Goal: Task Accomplishment & Management: Complete application form

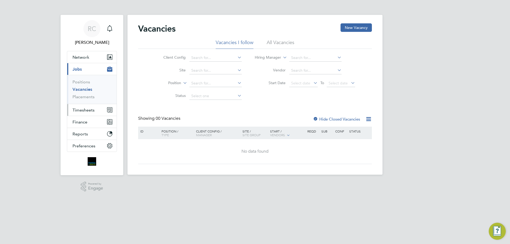
click at [81, 108] on span "Timesheets" at bounding box center [83, 110] width 22 height 5
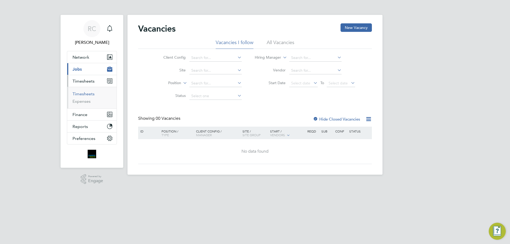
click at [84, 93] on link "Timesheets" at bounding box center [83, 93] width 22 height 5
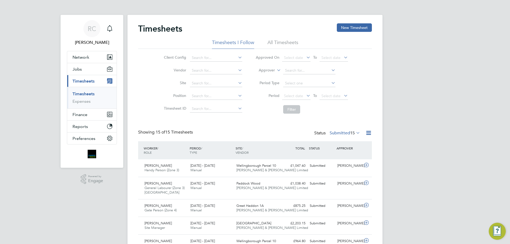
click at [281, 44] on li "All Timesheets" at bounding box center [282, 44] width 31 height 10
click at [78, 95] on link "Timesheets" at bounding box center [83, 93] width 22 height 5
click at [282, 45] on li "All Timesheets" at bounding box center [282, 44] width 31 height 10
click at [351, 27] on button "New Timesheet" at bounding box center [354, 27] width 35 height 8
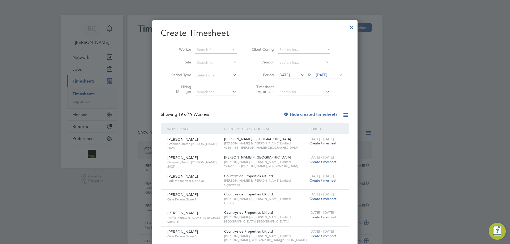
click at [327, 73] on span "23 Sep 2025" at bounding box center [321, 74] width 11 height 5
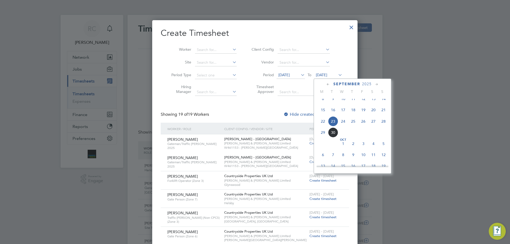
click at [381, 125] on span "28" at bounding box center [383, 121] width 10 height 10
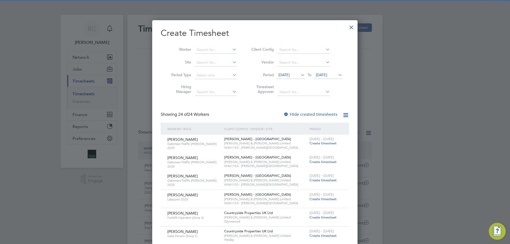
click at [288, 112] on div at bounding box center [285, 114] width 5 height 5
click at [213, 49] on input at bounding box center [216, 49] width 42 height 7
type input "I"
click at [227, 63] on b "Anna" at bounding box center [242, 64] width 31 height 5
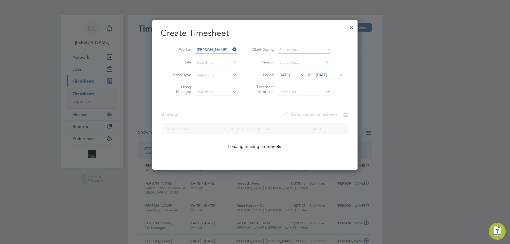
type input "Isaac Annan"
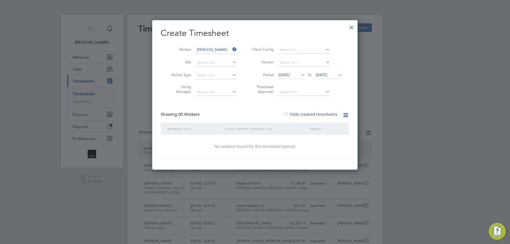
click at [327, 75] on span "28 Sep 2025" at bounding box center [321, 74] width 11 height 5
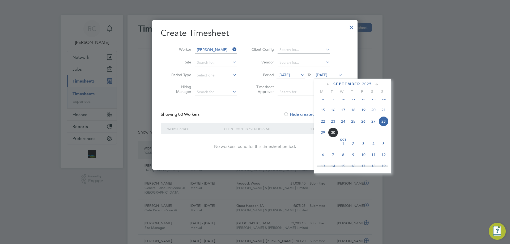
click at [381, 126] on span "28" at bounding box center [383, 121] width 10 height 10
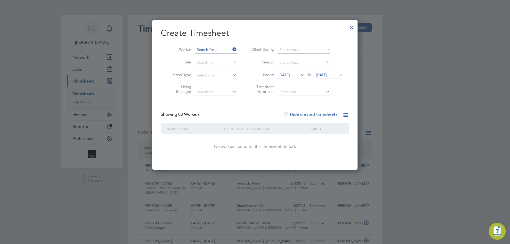
click at [220, 48] on input at bounding box center [216, 49] width 42 height 7
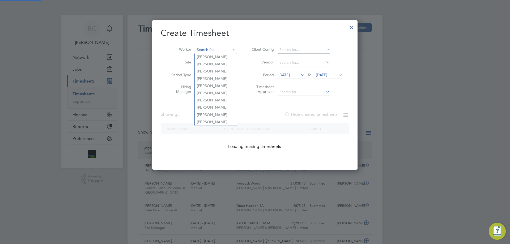
scroll to position [1289, 206]
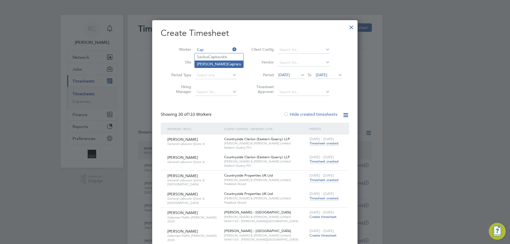
click at [236, 65] on li "Gabriel Gheorge Cap raru" at bounding box center [219, 64] width 49 height 7
type input "Gabriel Gheorge Capraru"
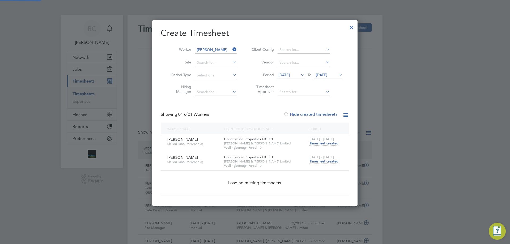
scroll to position [161, 206]
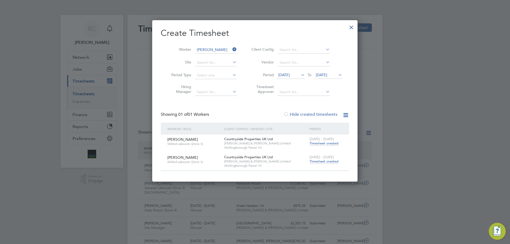
click at [328, 162] on span "Timesheet created" at bounding box center [323, 161] width 29 height 5
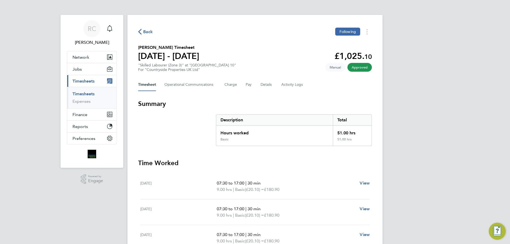
click at [81, 89] on ul "Timesheets Expenses" at bounding box center [91, 98] width 49 height 22
click at [86, 92] on link "Timesheets" at bounding box center [83, 93] width 22 height 5
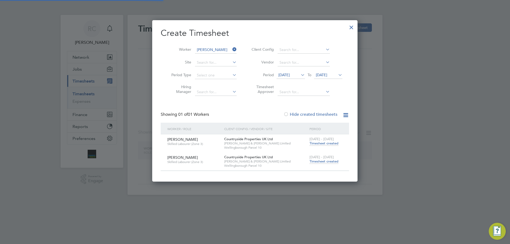
scroll to position [161, 206]
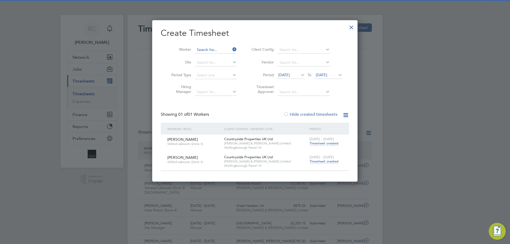
click at [211, 53] on input at bounding box center [216, 49] width 42 height 7
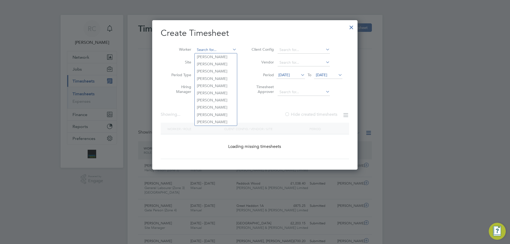
scroll to position [14, 46]
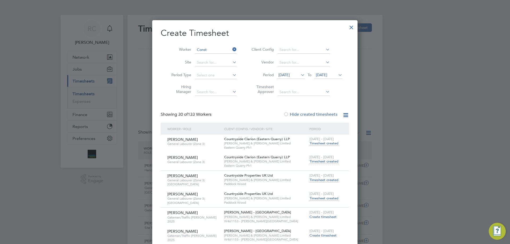
click at [207, 84] on b "Const" at bounding box center [208, 86] width 10 height 5
type input "Iulia Constantin"
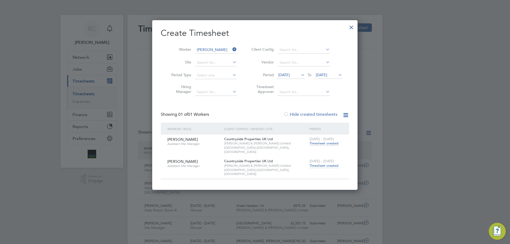
click at [330, 163] on span "Timesheet created" at bounding box center [323, 165] width 29 height 5
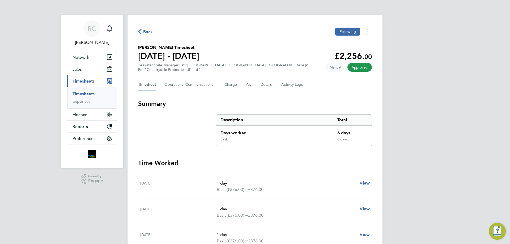
drag, startPoint x: 79, startPoint y: 93, endPoint x: 103, endPoint y: 83, distance: 25.7
click at [79, 93] on link "Timesheets" at bounding box center [83, 93] width 22 height 5
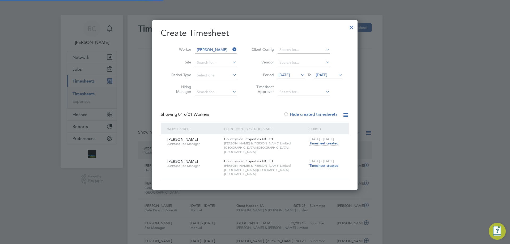
click at [212, 52] on input "Iulia Constantin" at bounding box center [216, 49] width 42 height 7
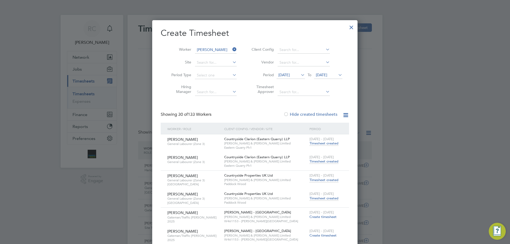
click at [215, 77] on li "Petre -Marius Cretu" at bounding box center [228, 78] width 67 height 7
type input "Petre-Marius Cretu"
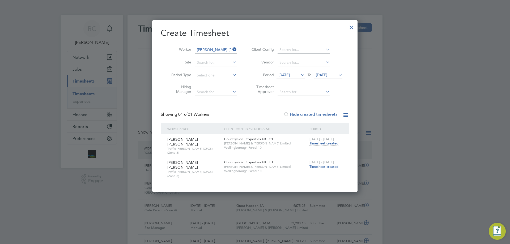
click at [332, 164] on span "Timesheet created" at bounding box center [323, 166] width 29 height 5
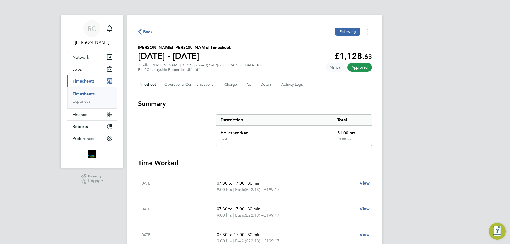
drag, startPoint x: 84, startPoint y: 94, endPoint x: 181, endPoint y: 65, distance: 101.1
click at [84, 94] on link "Timesheets" at bounding box center [83, 93] width 22 height 5
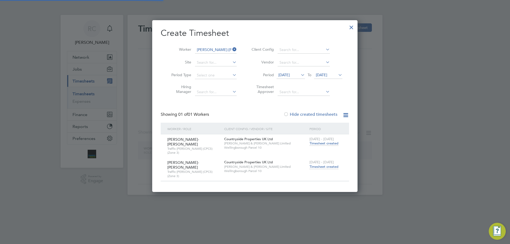
click at [218, 48] on input "Petre-Marius Cretu" at bounding box center [216, 49] width 42 height 7
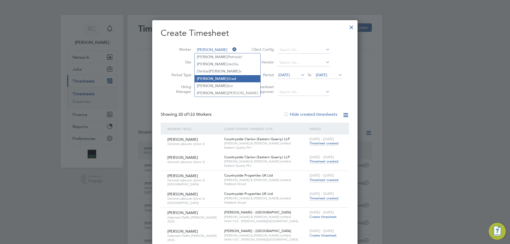
click at [211, 79] on li "Vasile Grad" at bounding box center [228, 78] width 66 height 7
type input "Vasile Grad"
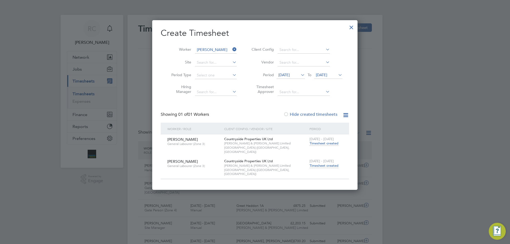
click at [326, 163] on span "Timesheet created" at bounding box center [323, 165] width 29 height 5
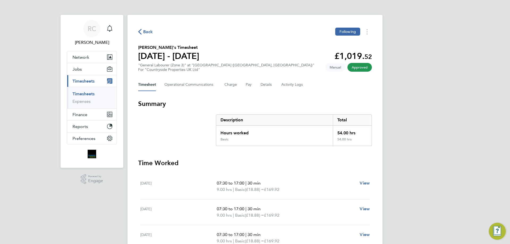
click at [79, 94] on link "Timesheets" at bounding box center [83, 93] width 22 height 5
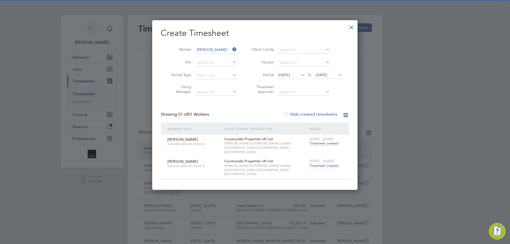
click at [210, 46] on li "Worker Vasile Grad" at bounding box center [202, 50] width 83 height 13
click at [210, 49] on input at bounding box center [216, 49] width 42 height 7
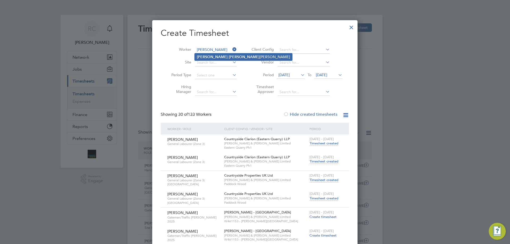
click at [229, 59] on b "Marr" at bounding box center [244, 57] width 31 height 5
type input "Clive Marriott"
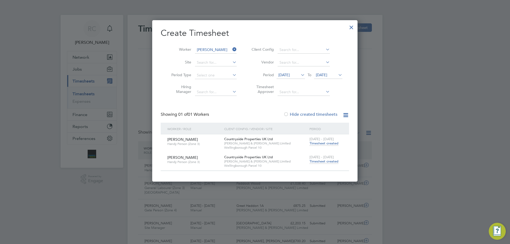
click at [324, 160] on span "Timesheet created" at bounding box center [323, 161] width 29 height 5
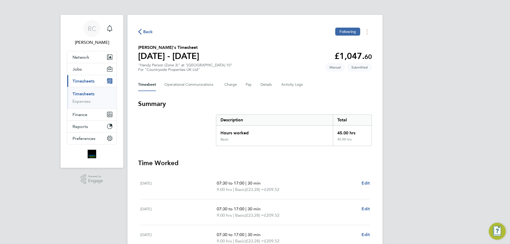
click at [89, 93] on link "Timesheets" at bounding box center [83, 93] width 22 height 5
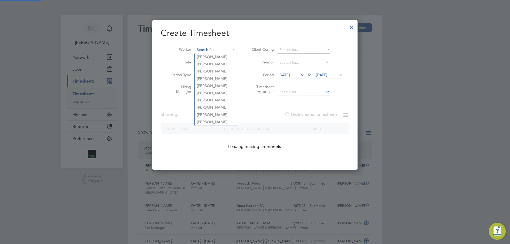
click at [212, 50] on input at bounding box center [216, 49] width 42 height 7
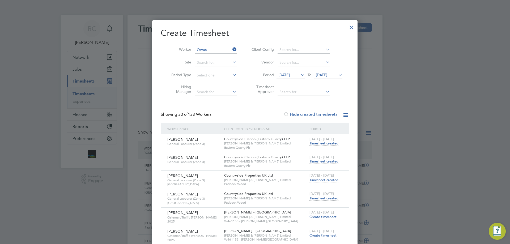
click at [227, 70] on b "Owus" at bounding box center [232, 71] width 10 height 5
type input "Samuel Owusu Ansah"
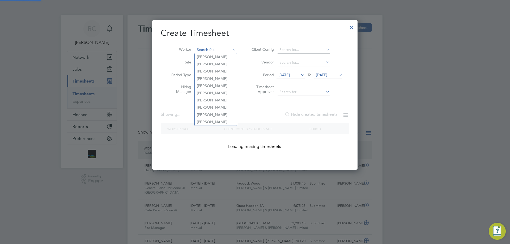
click at [206, 49] on input at bounding box center [216, 49] width 42 height 7
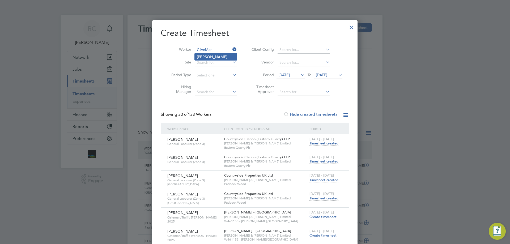
click at [219, 56] on li "Clive Marriott" at bounding box center [216, 56] width 42 height 7
type input "Clive Marriott"
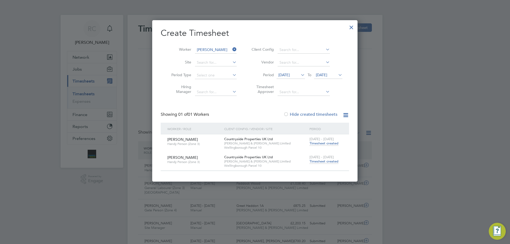
click at [326, 161] on span "Timesheet created" at bounding box center [323, 161] width 29 height 5
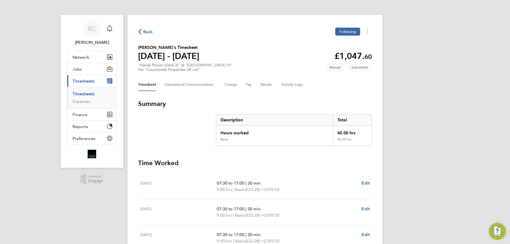
click at [87, 93] on link "Timesheets" at bounding box center [83, 93] width 22 height 5
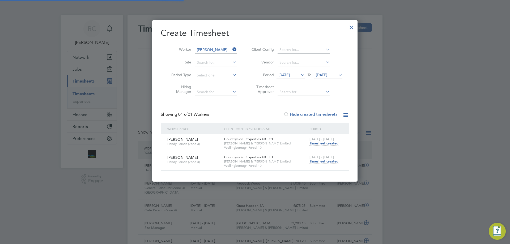
scroll to position [14, 46]
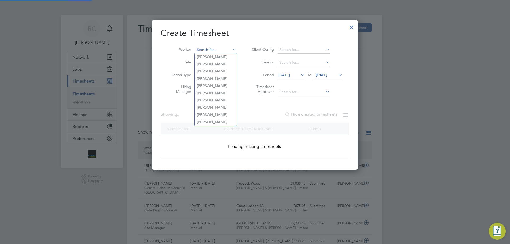
click at [218, 47] on input at bounding box center [216, 49] width 42 height 7
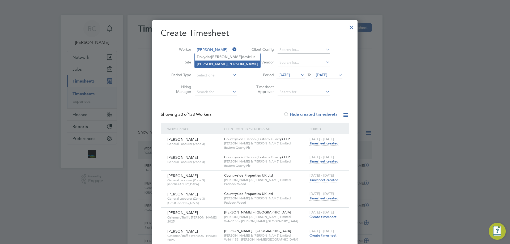
click at [221, 61] on li "Alexandra Rau" at bounding box center [228, 64] width 66 height 7
type input "Alexandra Rau"
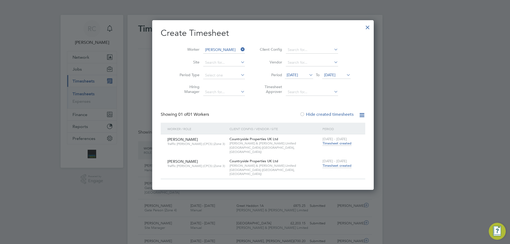
click at [322, 163] on span "Timesheet created" at bounding box center [336, 165] width 29 height 5
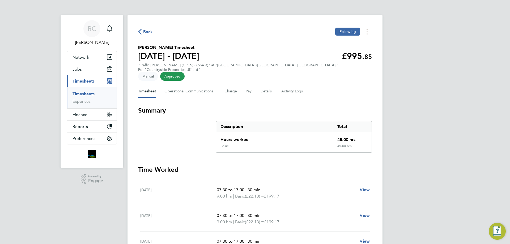
click at [83, 93] on link "Timesheets" at bounding box center [83, 93] width 22 height 5
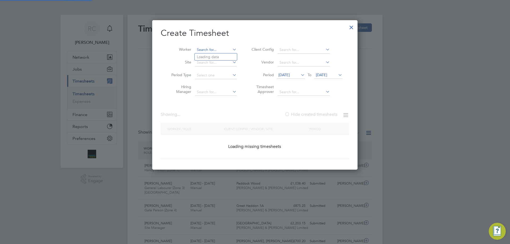
click at [209, 47] on input at bounding box center [216, 49] width 42 height 7
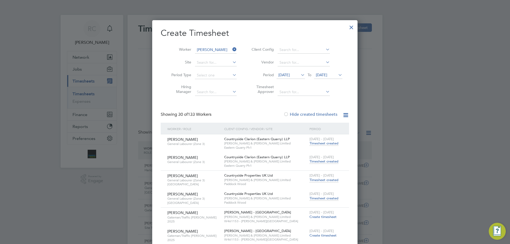
click at [204, 83] on li "Iulian Petre" at bounding box center [228, 85] width 67 height 7
type input "Iulian Petre"
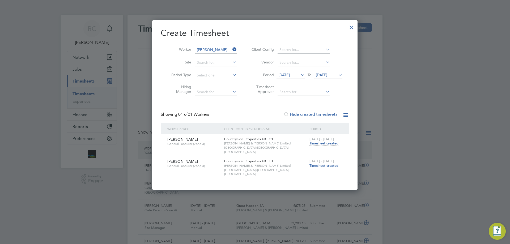
click at [323, 163] on span "Timesheet created" at bounding box center [323, 165] width 29 height 5
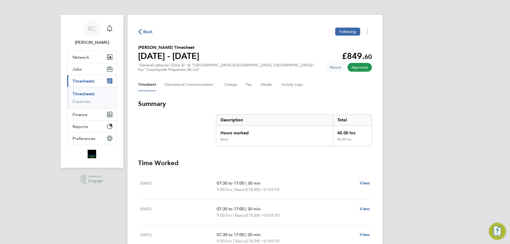
drag, startPoint x: 84, startPoint y: 93, endPoint x: 90, endPoint y: 92, distance: 6.0
click at [84, 93] on link "Timesheets" at bounding box center [83, 93] width 22 height 5
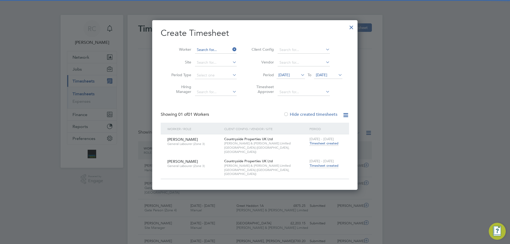
click at [216, 48] on input at bounding box center [216, 49] width 42 height 7
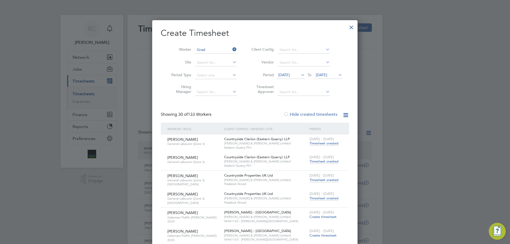
click at [227, 62] on b "Grad" at bounding box center [231, 64] width 9 height 5
type input "Vasile Grad"
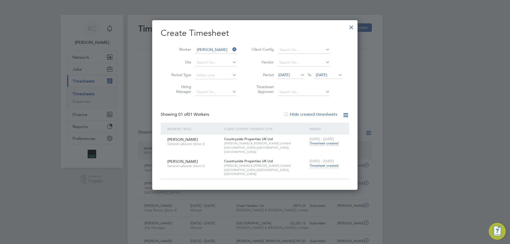
click at [328, 163] on span "Timesheet created" at bounding box center [323, 165] width 29 height 5
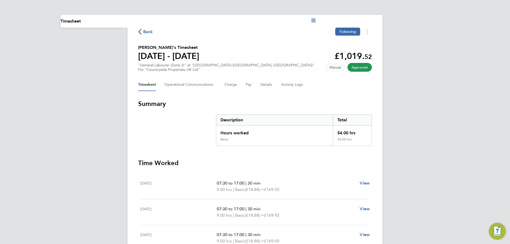
click at [311, 94] on div "Back Following Vasile Grad's Timesheet 22 - 28 Sept 2025 £1,019. 52 "General La…" at bounding box center [254, 200] width 255 height 371
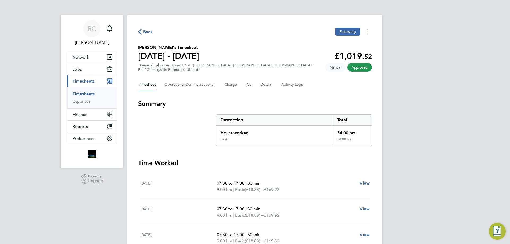
click at [82, 94] on link "Timesheets" at bounding box center [83, 93] width 22 height 5
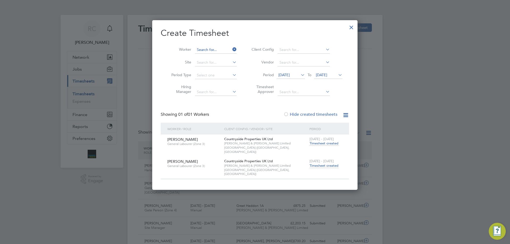
click at [215, 48] on input at bounding box center [216, 49] width 42 height 7
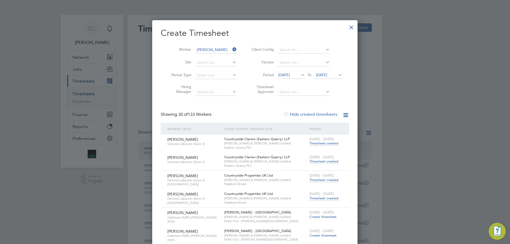
click at [227, 63] on b "Anna" at bounding box center [242, 64] width 31 height 5
type input "Isaac Annan"
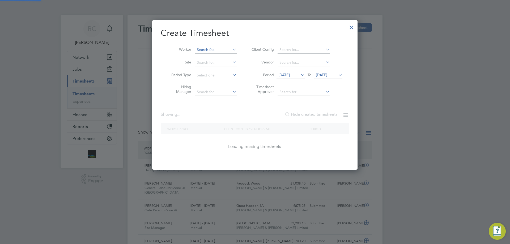
click at [217, 51] on input at bounding box center [216, 49] width 42 height 7
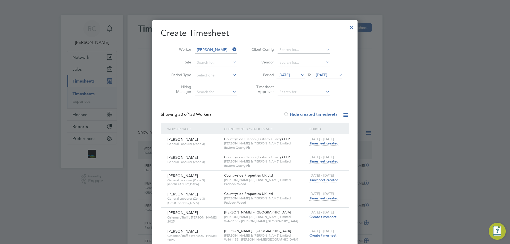
click at [229, 57] on b "Owus" at bounding box center [234, 57] width 10 height 5
type input "Samuel Owusu Ansah"
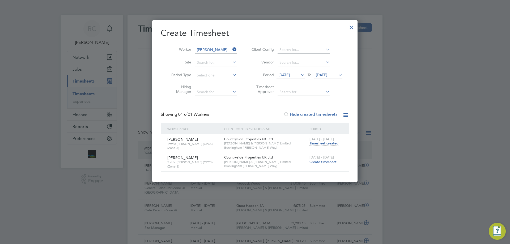
click at [352, 26] on div at bounding box center [352, 26] width 10 height 10
